Goal: Transaction & Acquisition: Purchase product/service

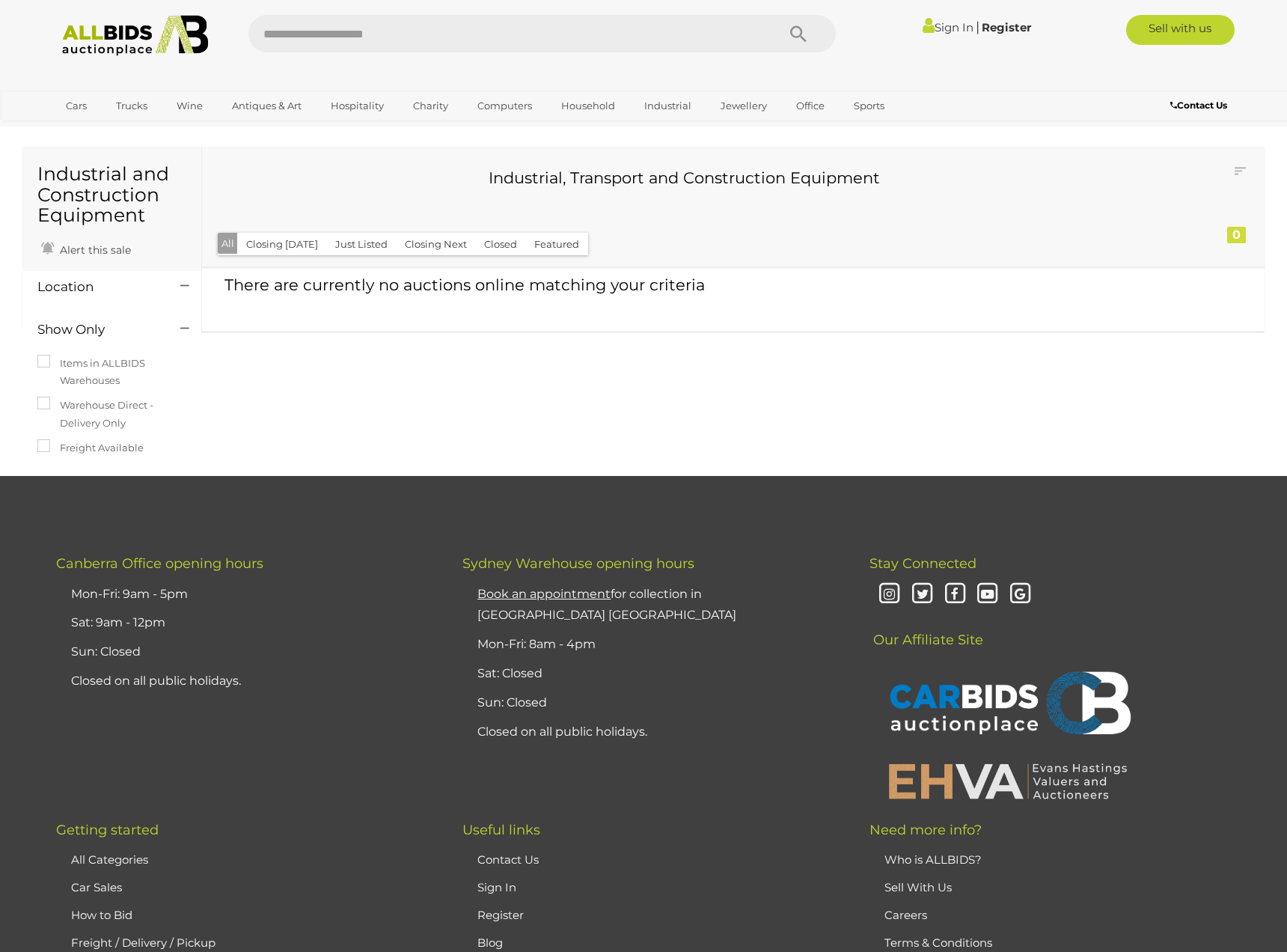
click at [467, 29] on input "text" at bounding box center [505, 33] width 514 height 37
type input "*****"
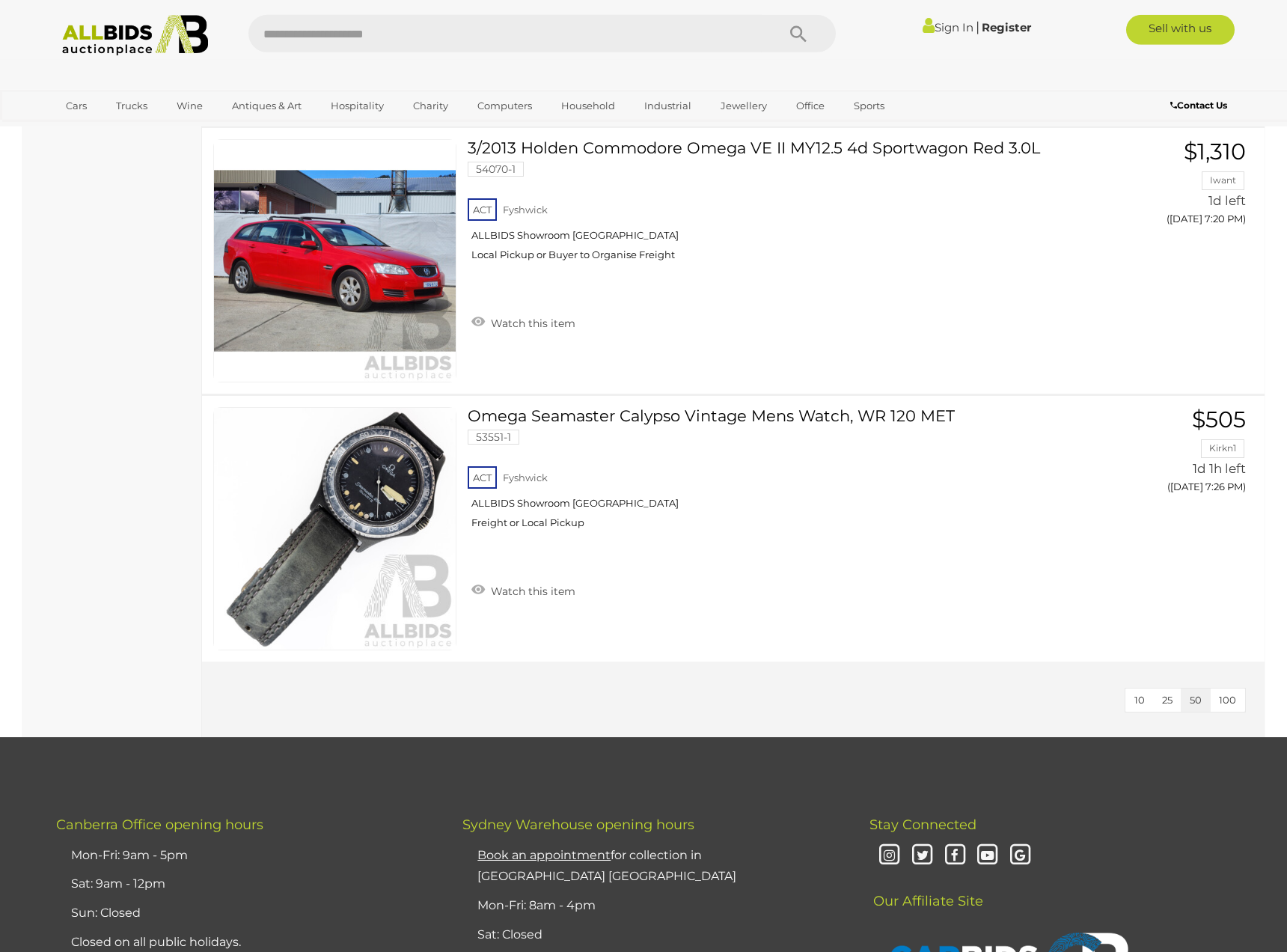
scroll to position [619, 0]
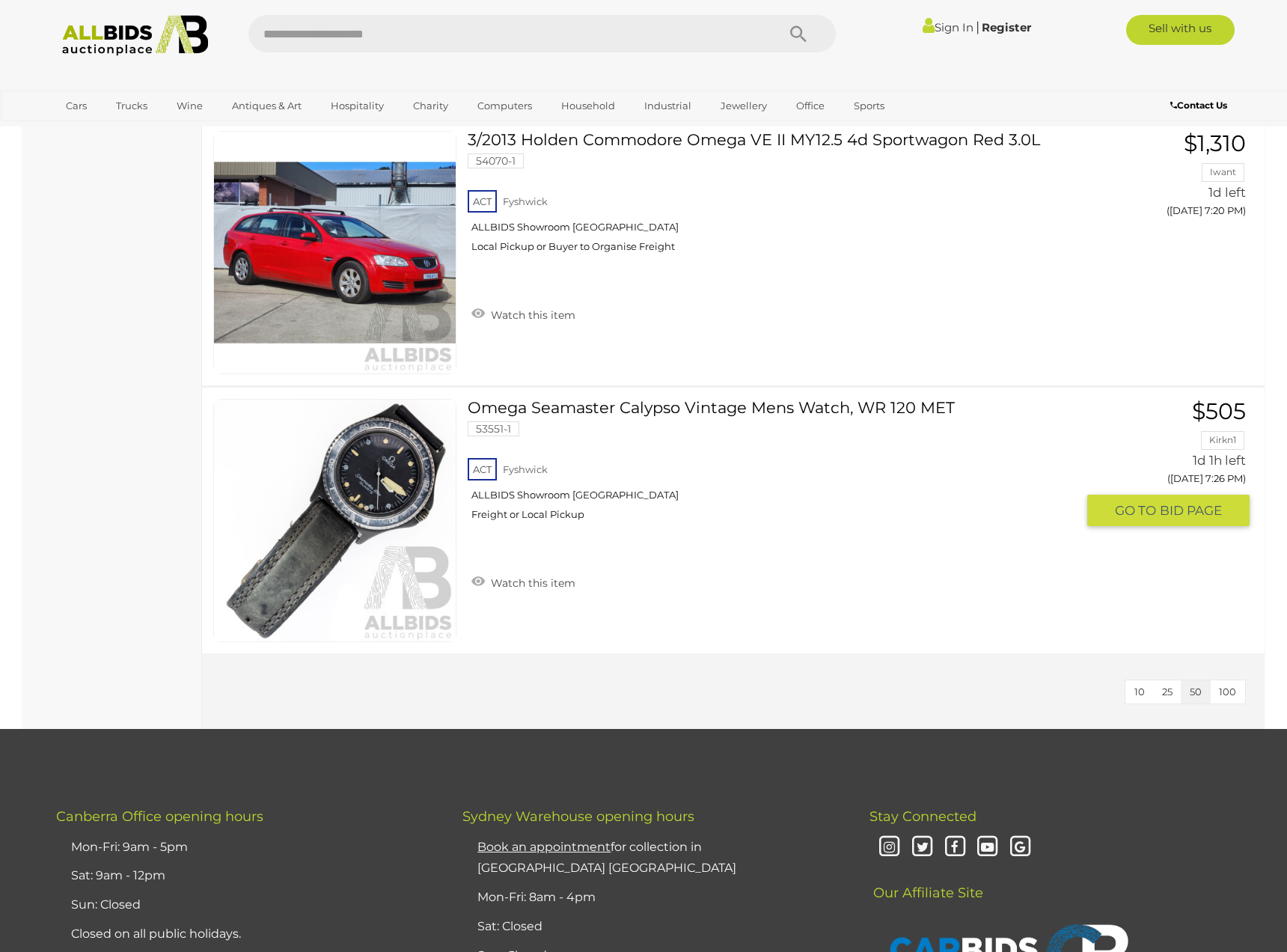
click at [387, 473] on link at bounding box center [335, 520] width 243 height 243
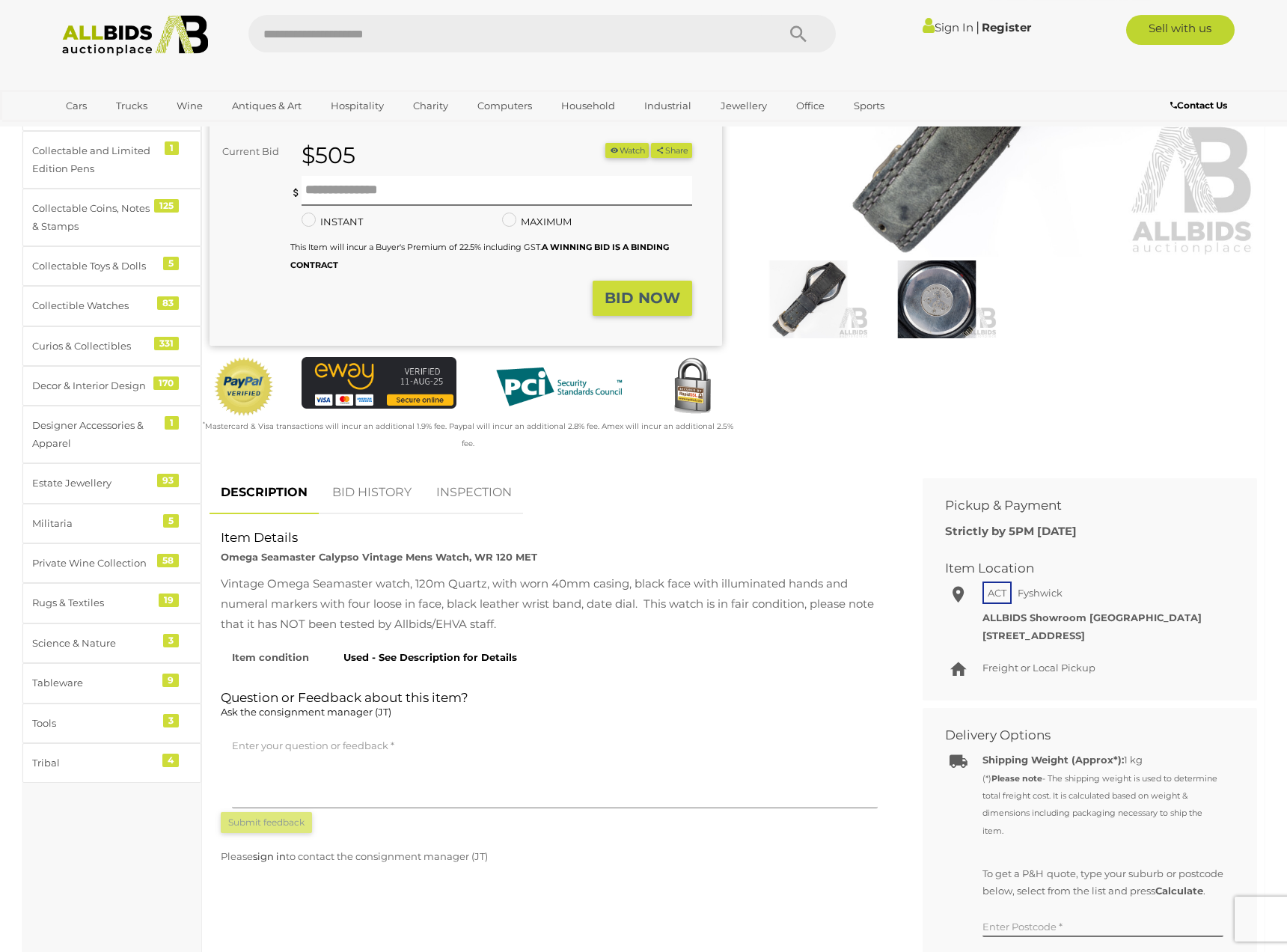
scroll to position [310, 0]
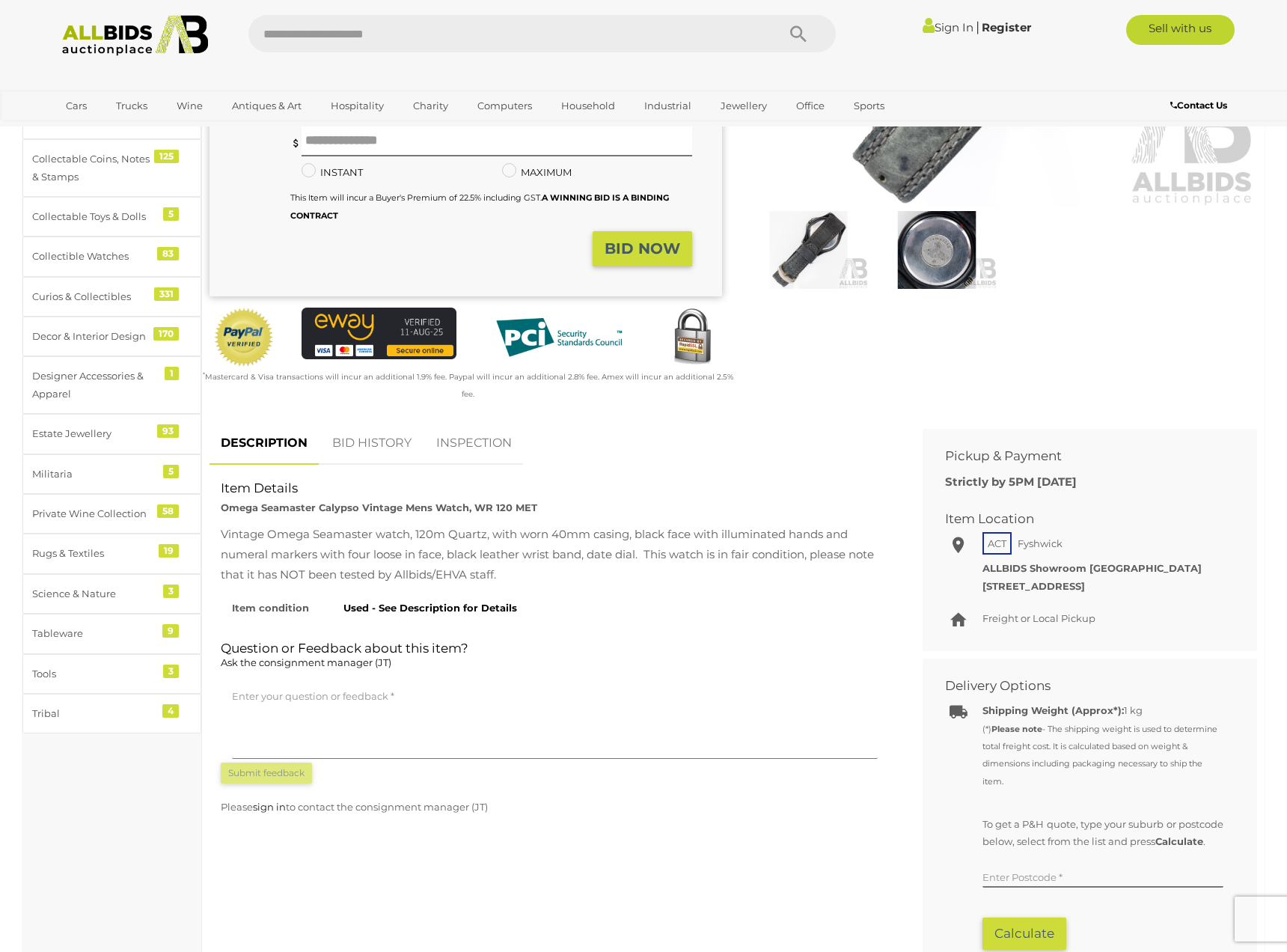
click at [930, 252] on img at bounding box center [937, 250] width 121 height 78
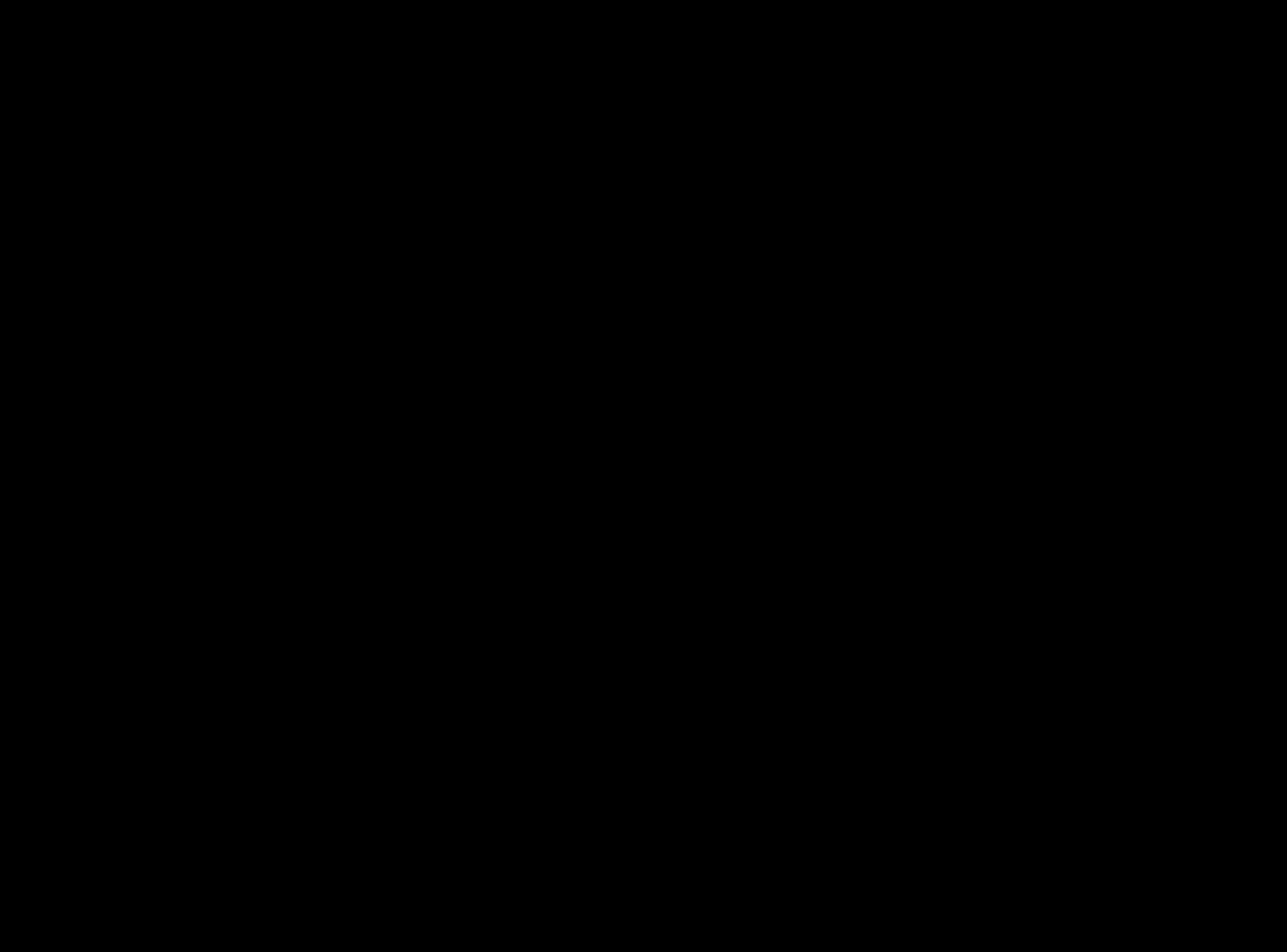
scroll to position [0, 0]
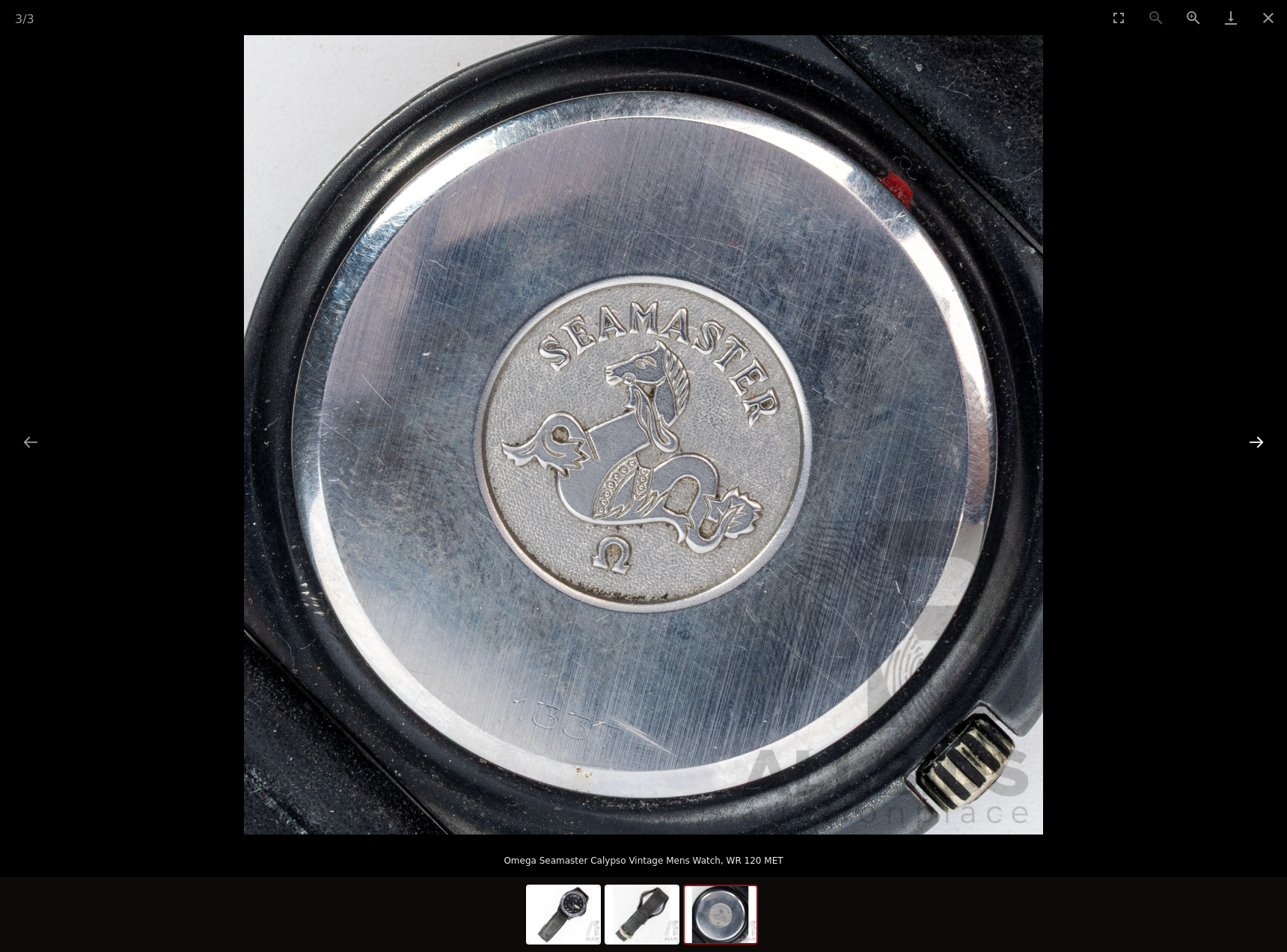
click at [1246, 431] on button "Next slide" at bounding box center [1257, 441] width 32 height 29
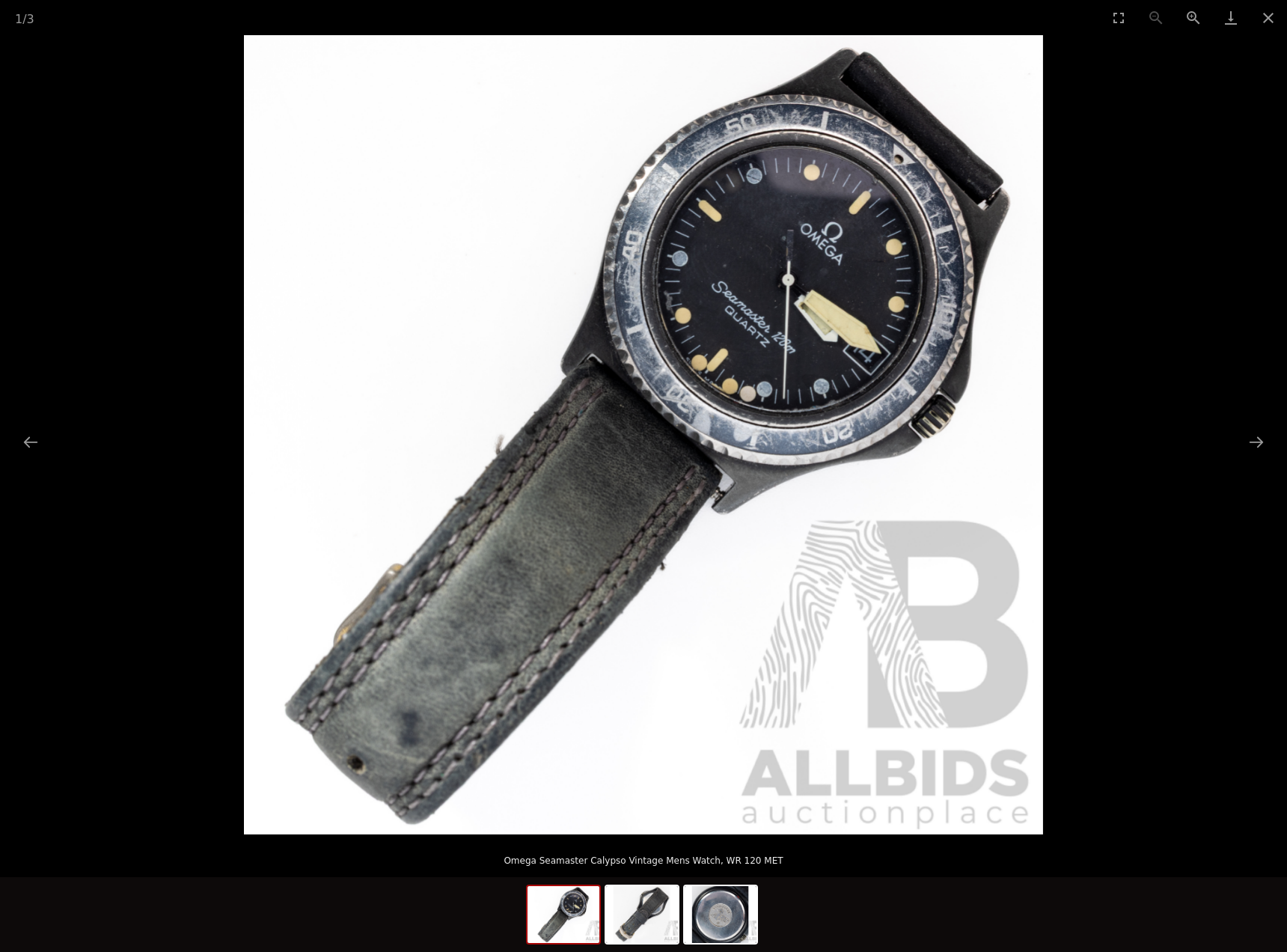
click at [849, 349] on img at bounding box center [643, 434] width 800 height 800
click at [838, 403] on img at bounding box center [643, 434] width 800 height 800
click at [1254, 443] on button "Next slide" at bounding box center [1257, 441] width 32 height 29
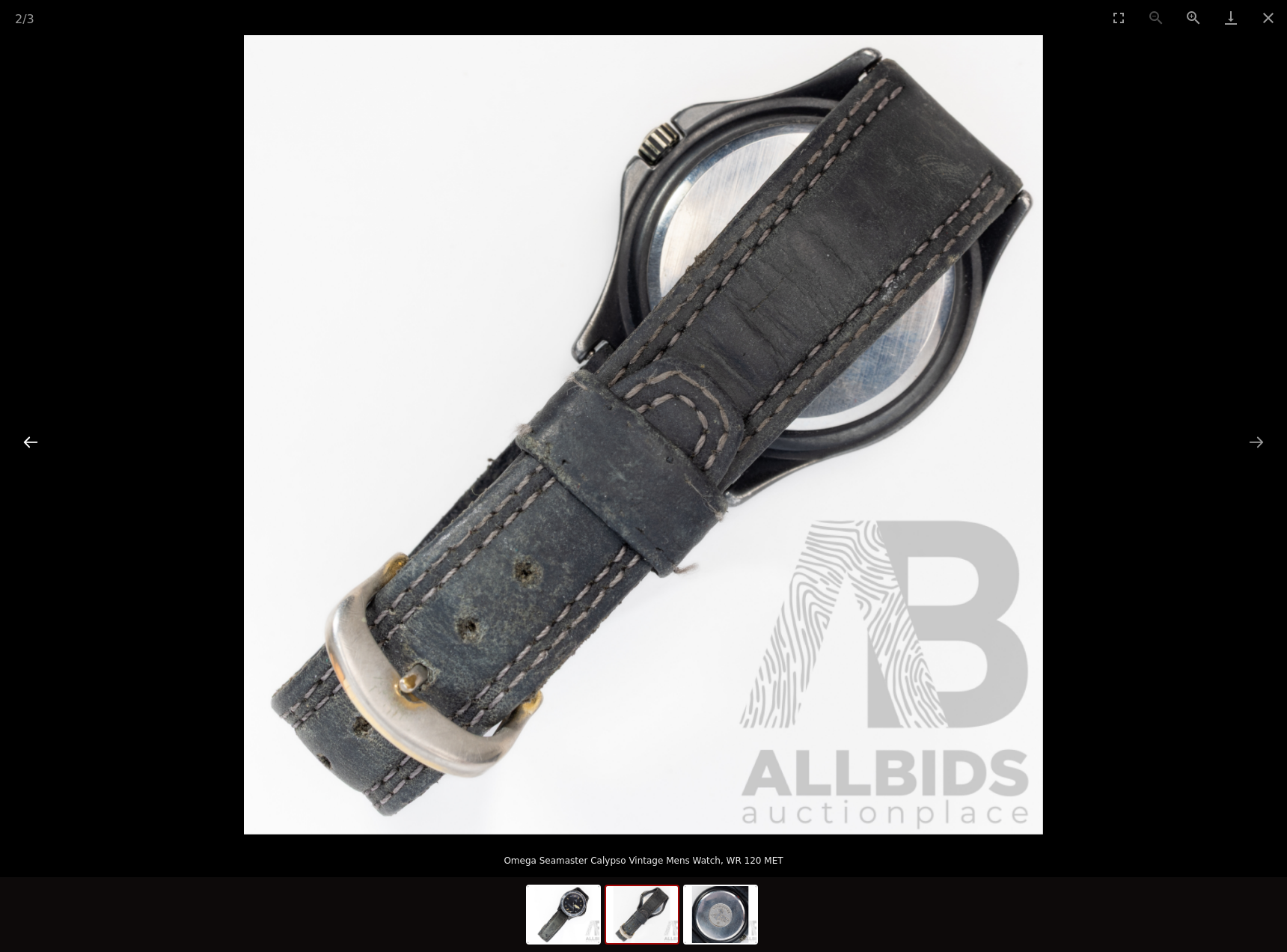
click at [20, 434] on button "Previous slide" at bounding box center [31, 441] width 32 height 29
